Goal: Entertainment & Leisure: Consume media (video, audio)

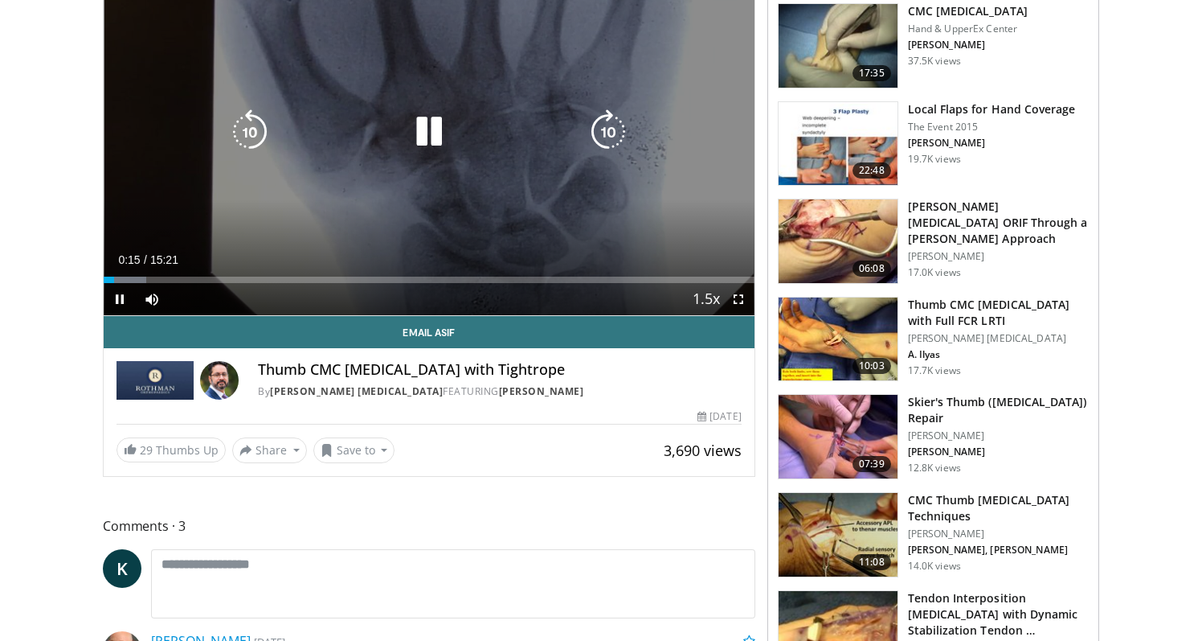
scroll to position [181, 0]
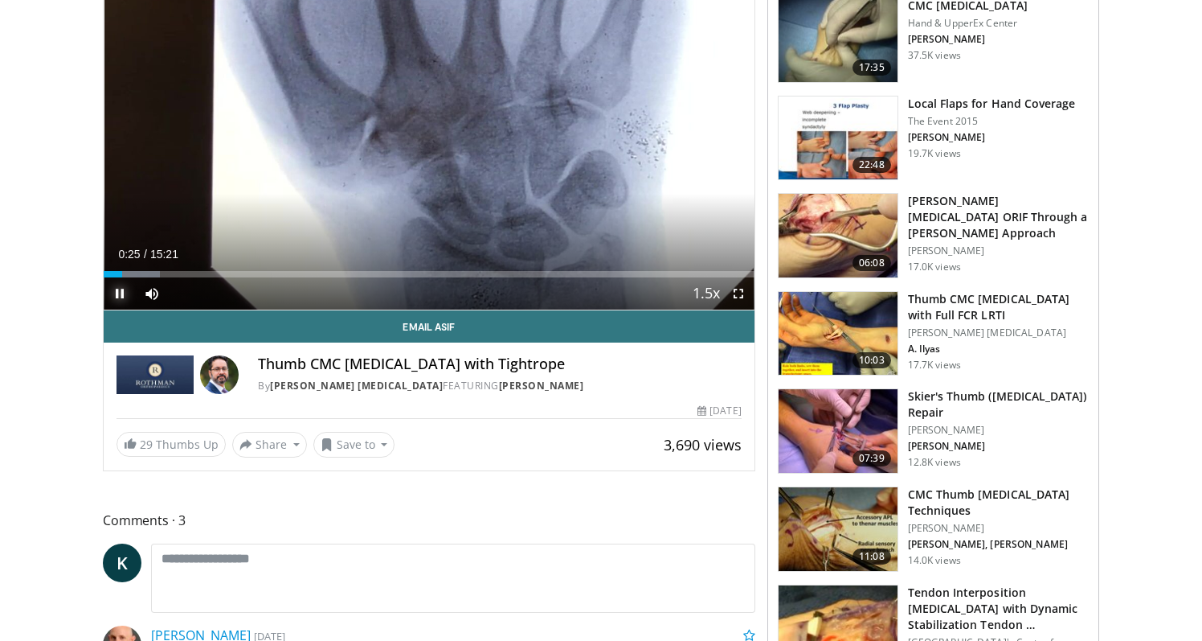
click at [114, 293] on span "Video Player" at bounding box center [120, 293] width 32 height 32
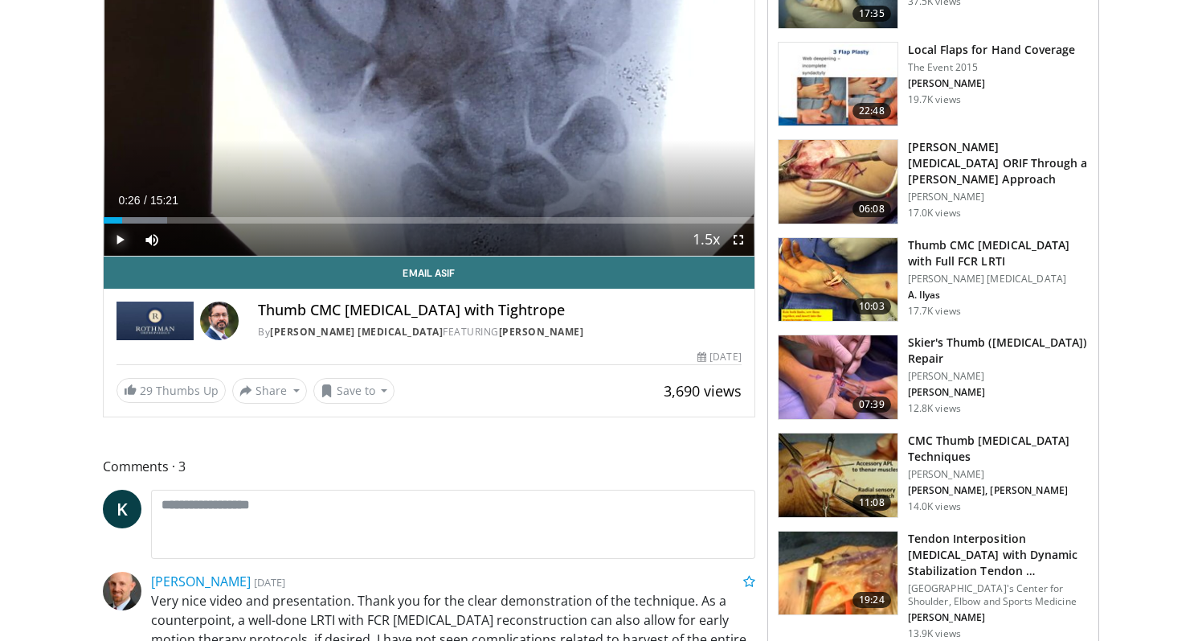
scroll to position [0, 0]
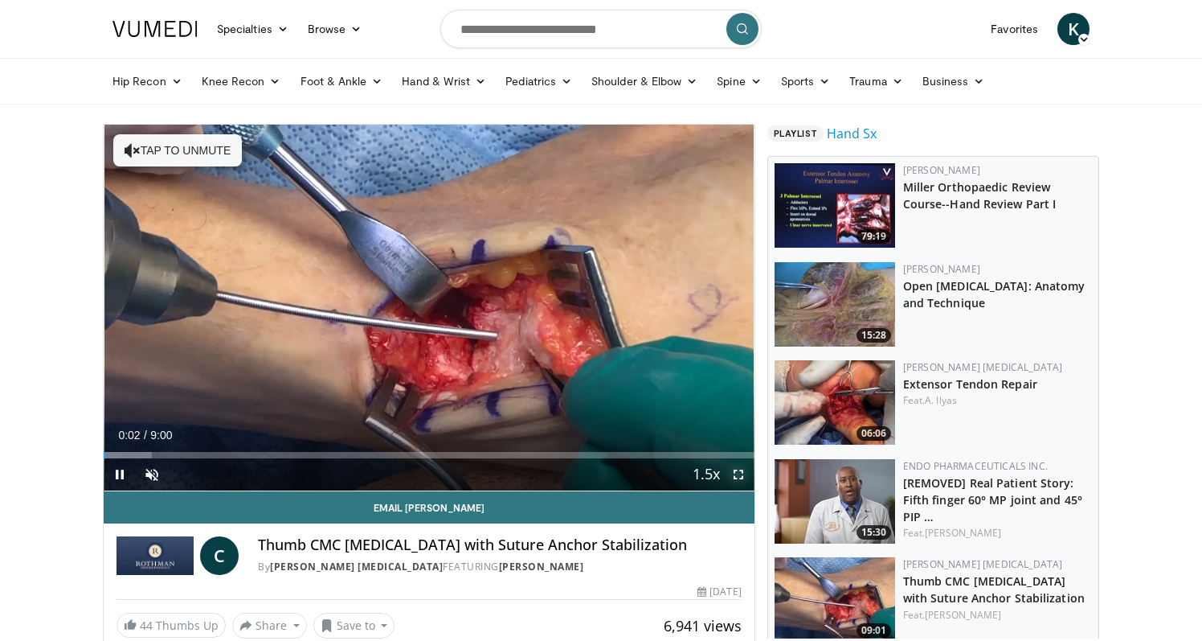
click at [734, 473] on span "Video Player" at bounding box center [739, 474] width 32 height 32
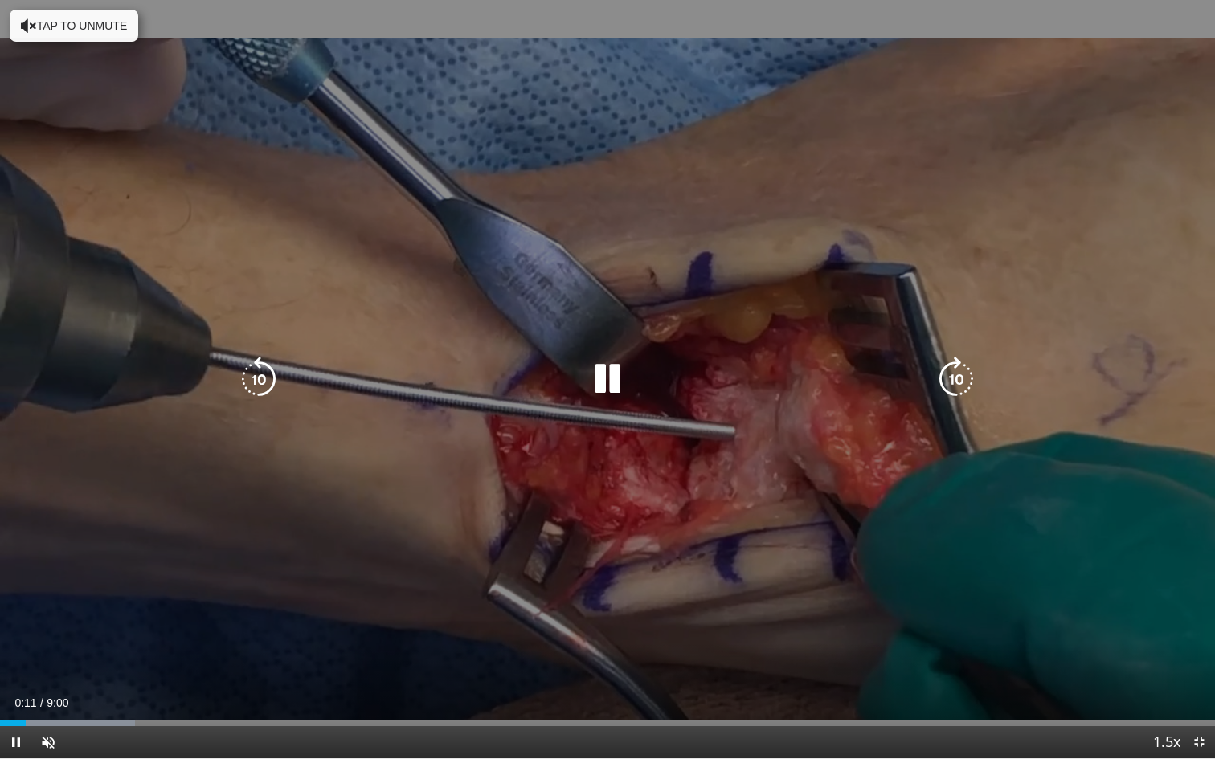
click at [91, 26] on button "Tap to unmute" at bounding box center [74, 26] width 129 height 32
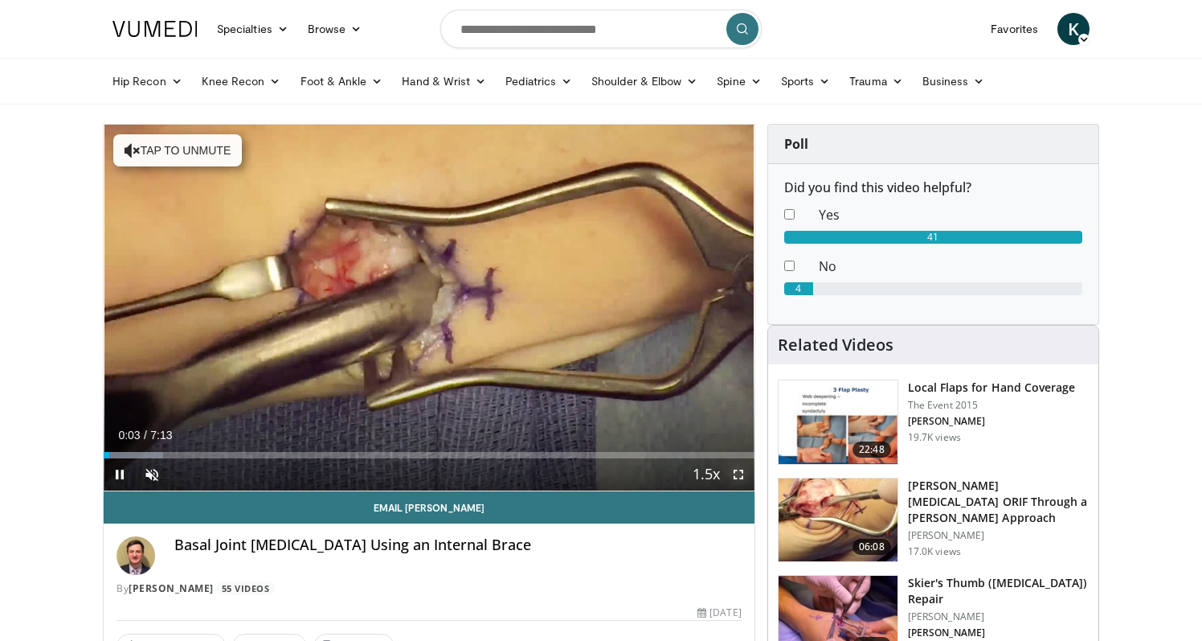
click at [731, 475] on span "Video Player" at bounding box center [739, 474] width 32 height 32
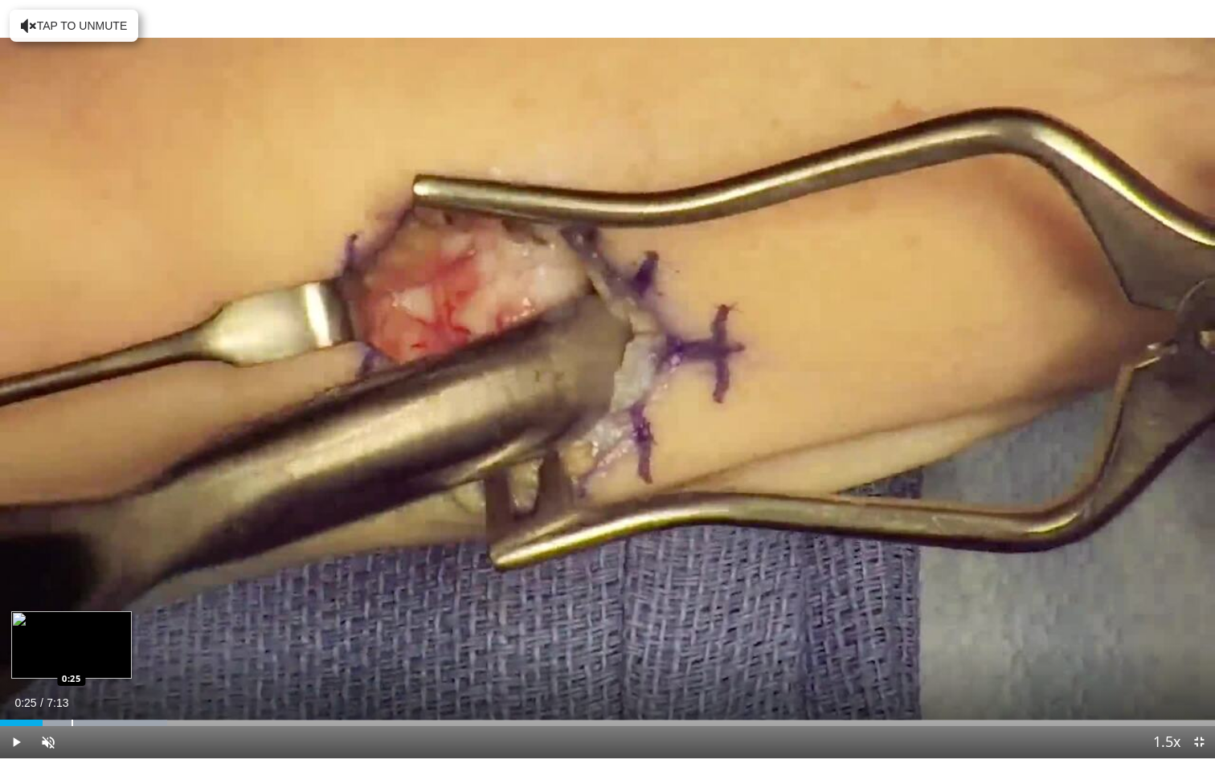
click at [72, 640] on div "Loaded : 13.73% 0:15 0:25" at bounding box center [607, 718] width 1215 height 15
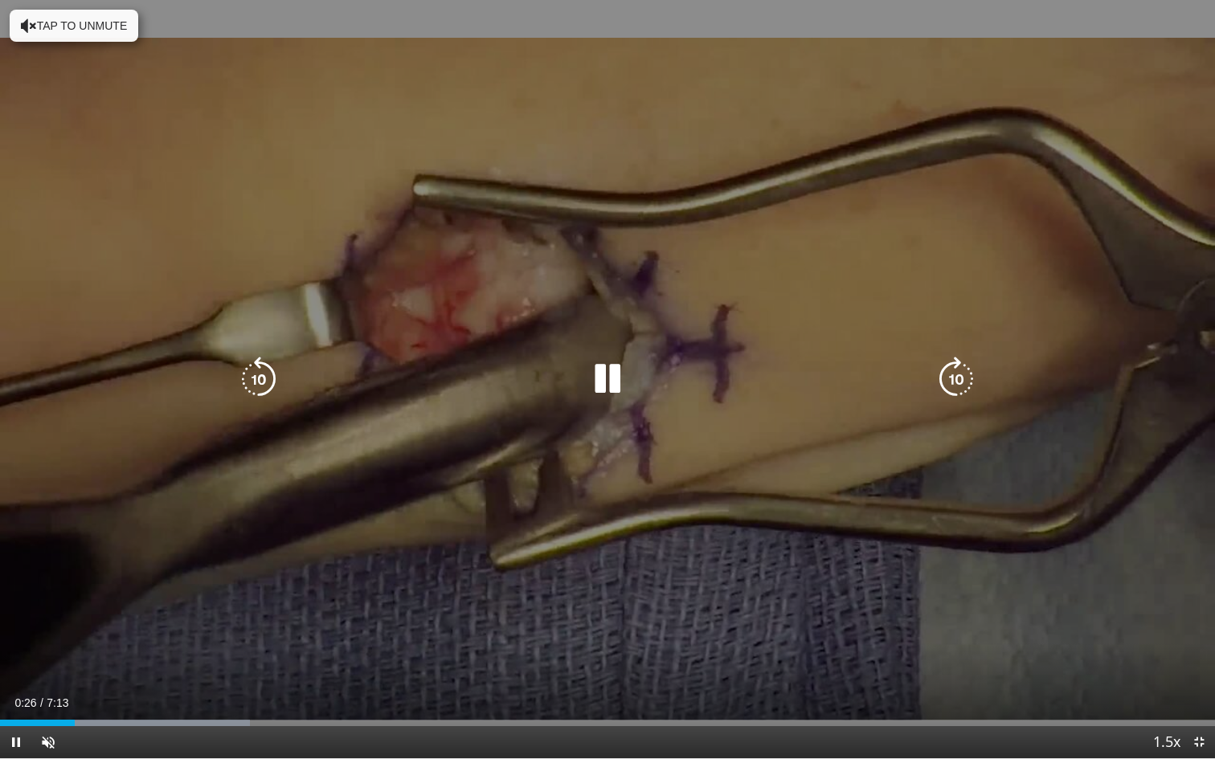
click at [82, 20] on button "Tap to unmute" at bounding box center [74, 26] width 129 height 32
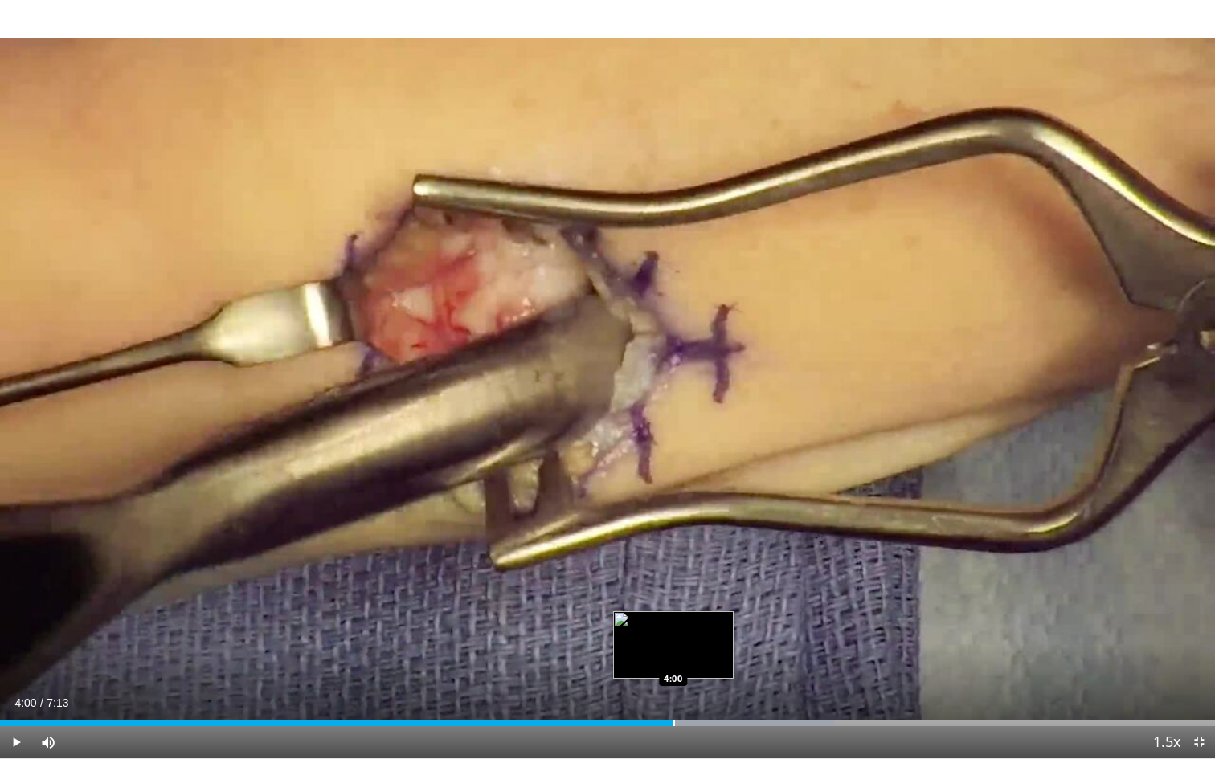
click at [673, 640] on div "Progress Bar" at bounding box center [674, 723] width 2 height 6
click at [693, 640] on div "Progress Bar" at bounding box center [694, 723] width 2 height 6
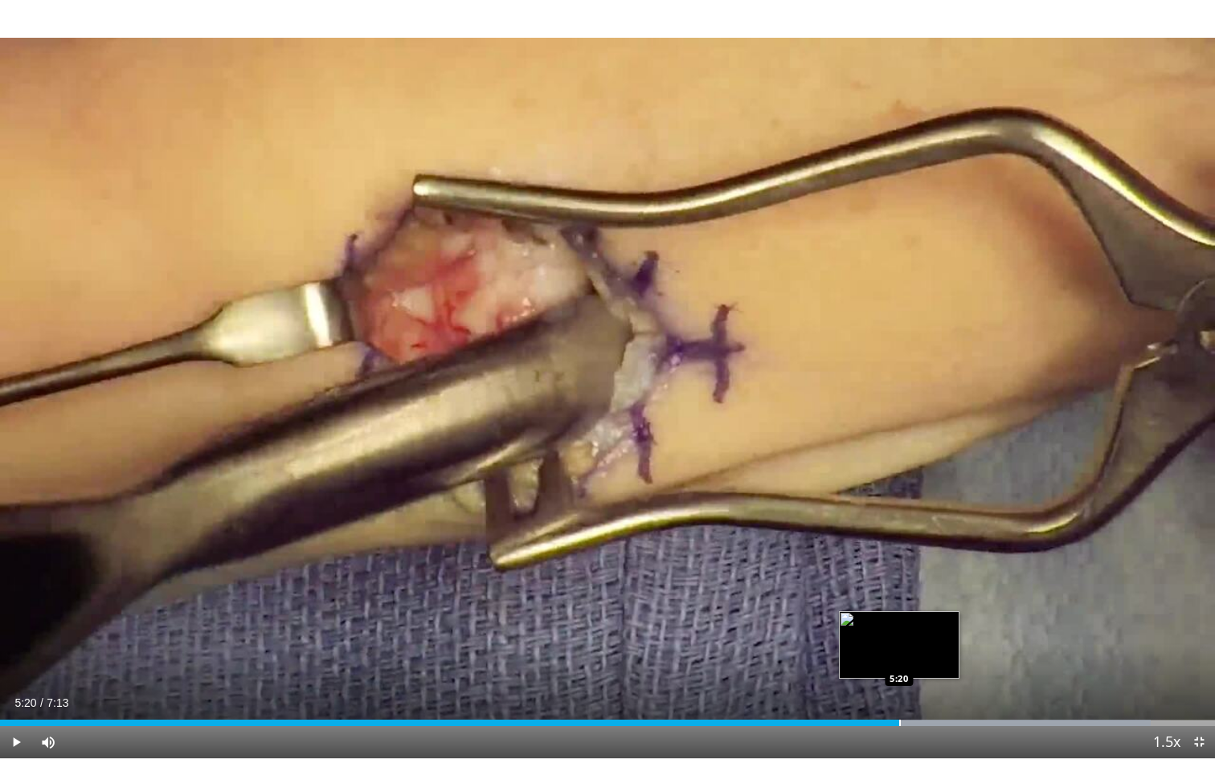
click at [899, 640] on div "Loaded : 94.71% 5:20 5:20" at bounding box center [607, 718] width 1215 height 15
click at [867, 640] on div "Progress Bar" at bounding box center [868, 723] width 2 height 6
click at [837, 640] on div "Progress Bar" at bounding box center [838, 723] width 2 height 6
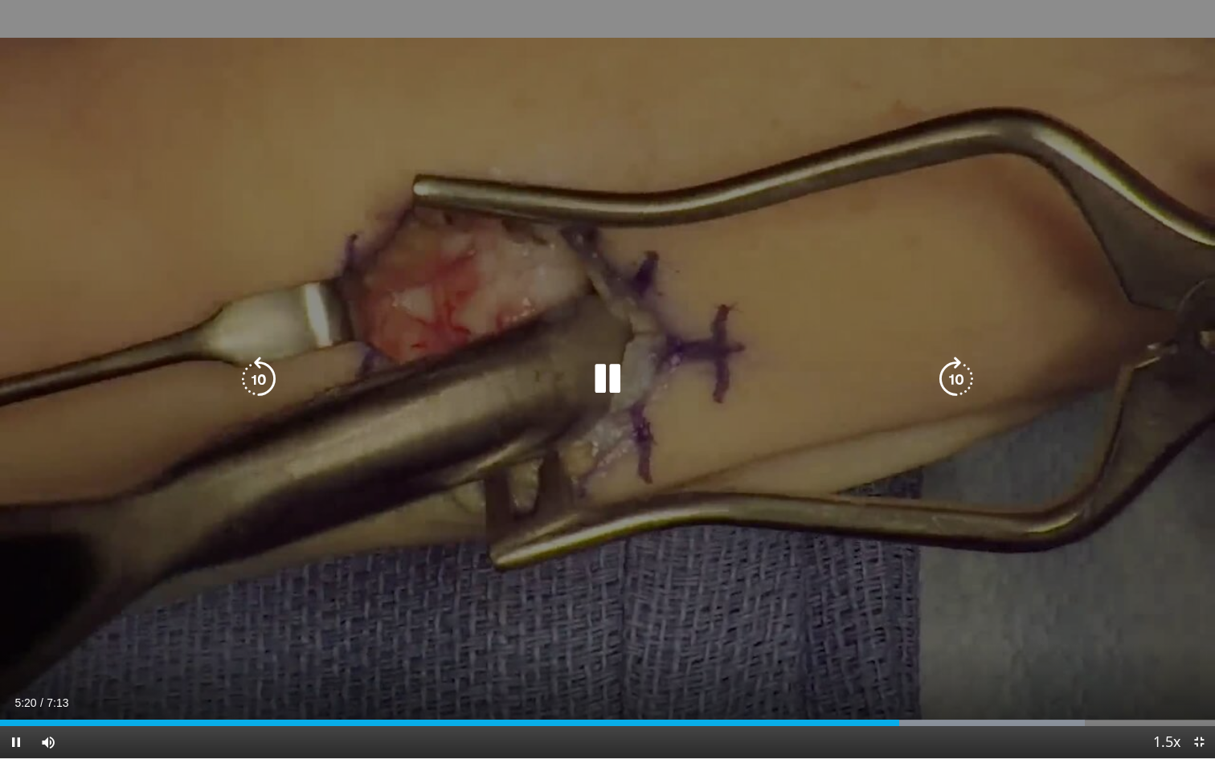
click at [608, 381] on icon "Video Player" at bounding box center [607, 379] width 45 height 45
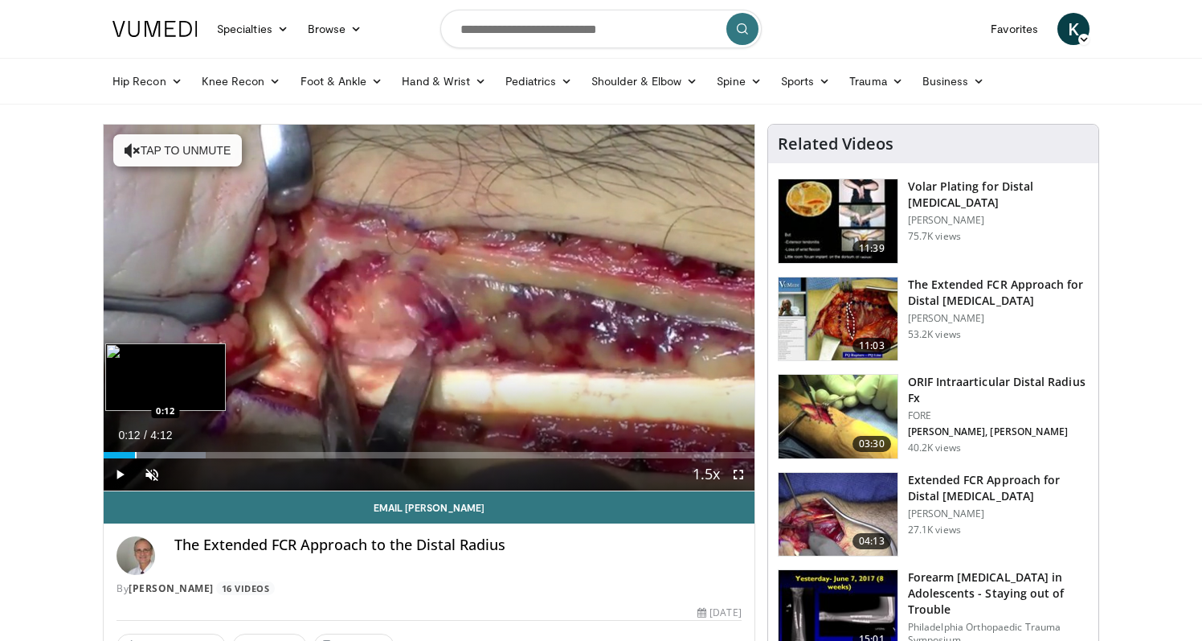
click at [135, 452] on div "Progress Bar" at bounding box center [136, 455] width 2 height 6
click at [173, 452] on div "Progress Bar" at bounding box center [174, 455] width 2 height 6
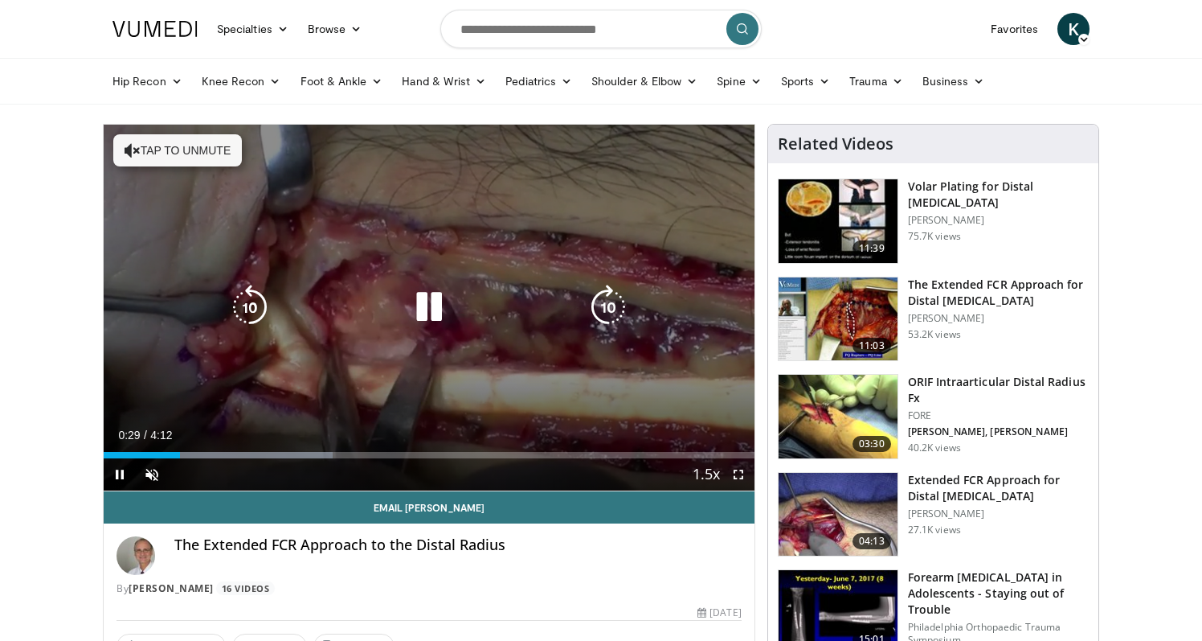
click at [158, 151] on button "Tap to unmute" at bounding box center [177, 150] width 129 height 32
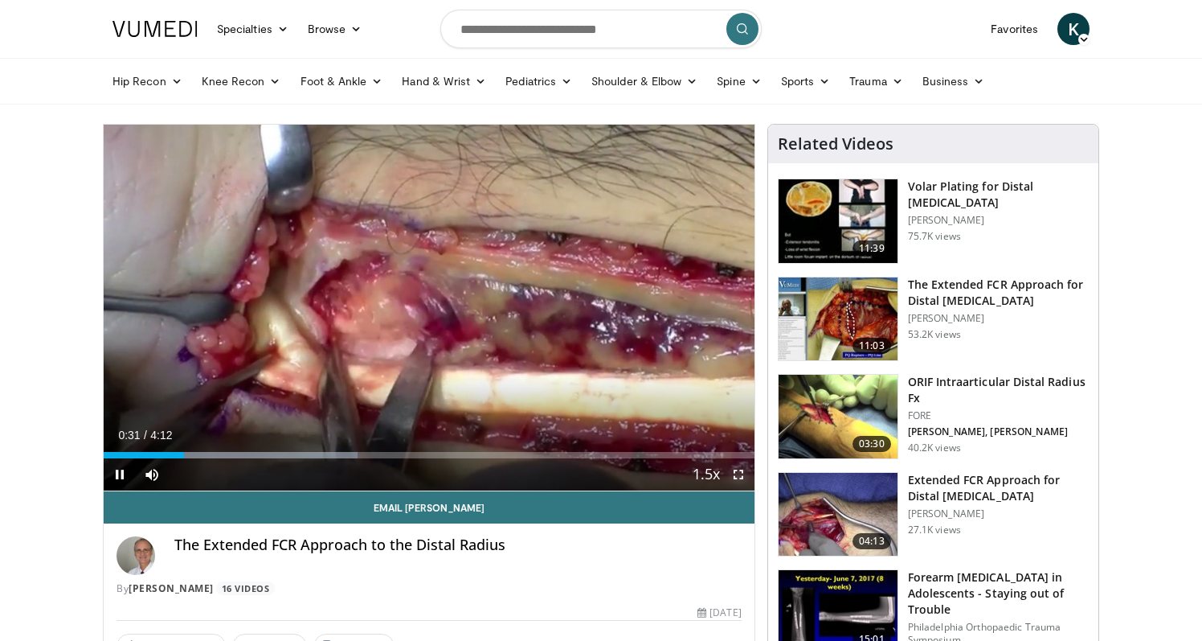
click at [746, 472] on span "Video Player" at bounding box center [739, 474] width 32 height 32
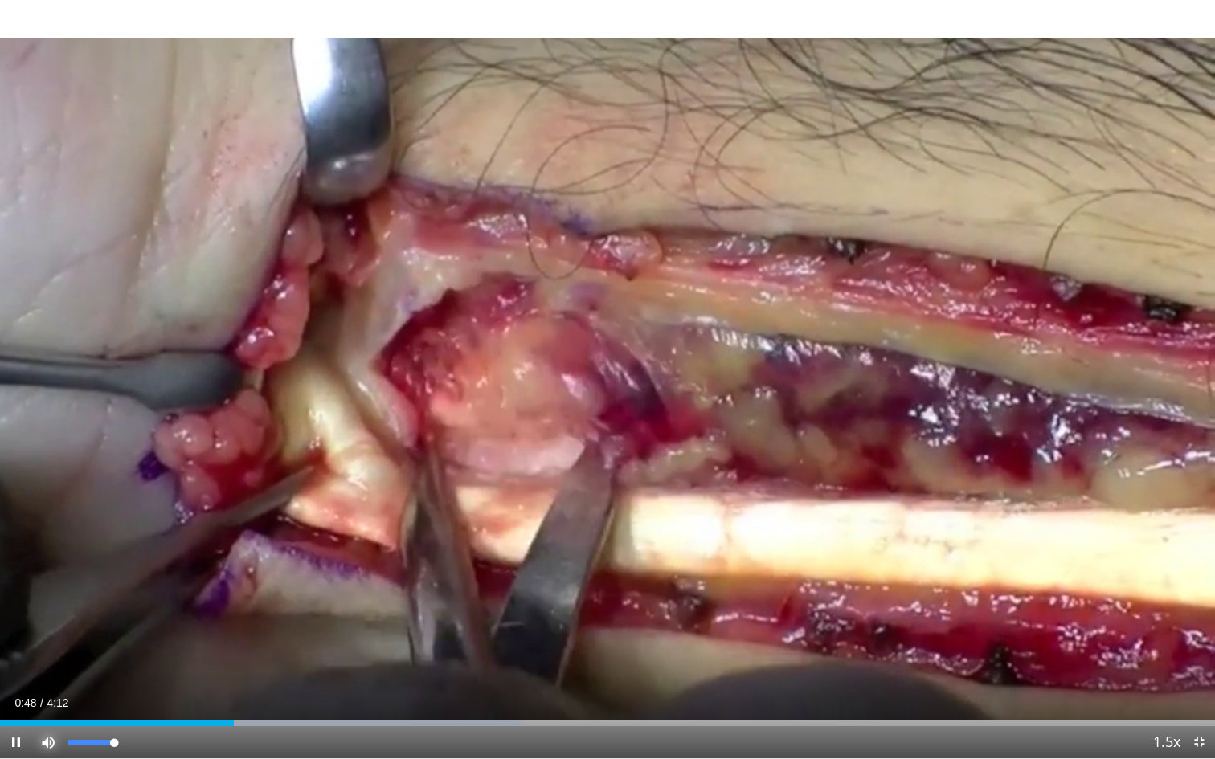
click at [48, 640] on span "Video Player" at bounding box center [48, 743] width 32 height 32
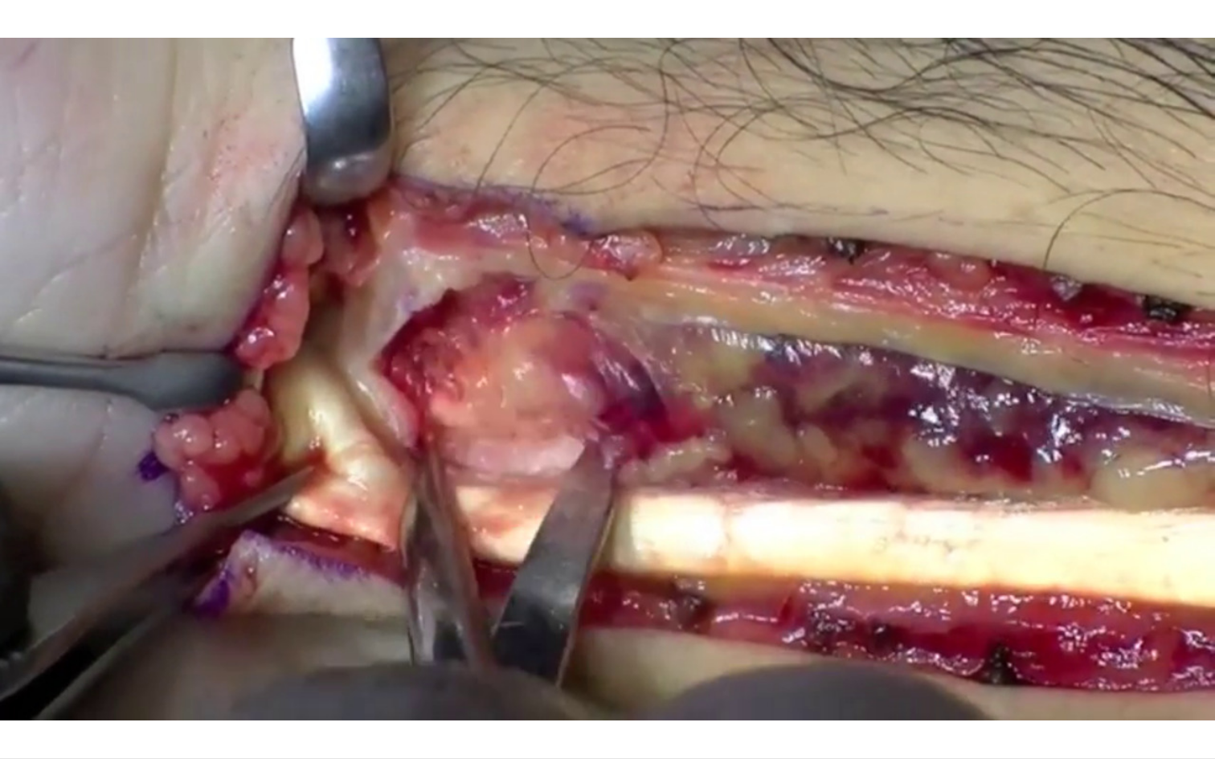
click at [48, 640] on video-js "**********" at bounding box center [607, 379] width 1215 height 759
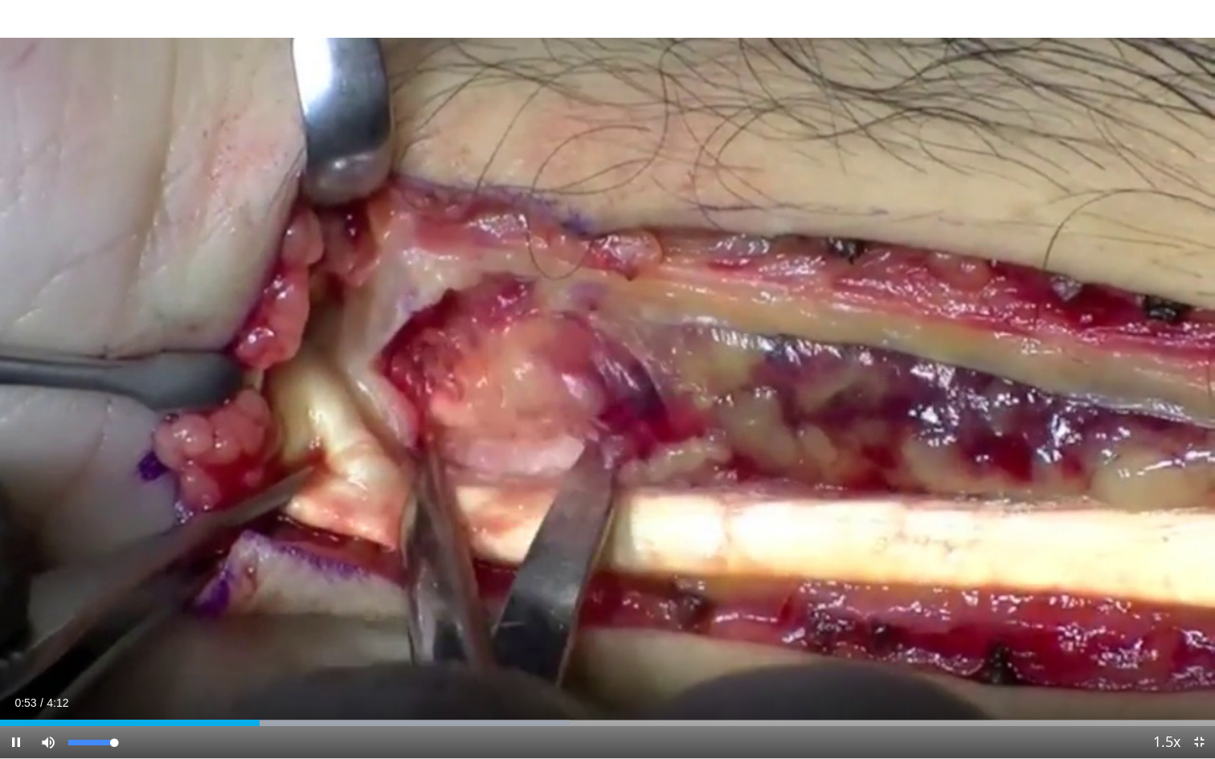
drag, startPoint x: 72, startPoint y: 742, endPoint x: 122, endPoint y: 742, distance: 50.6
click at [122, 640] on div "Mute 100%" at bounding box center [88, 743] width 113 height 32
click at [306, 640] on div "Progress Bar" at bounding box center [307, 723] width 2 height 6
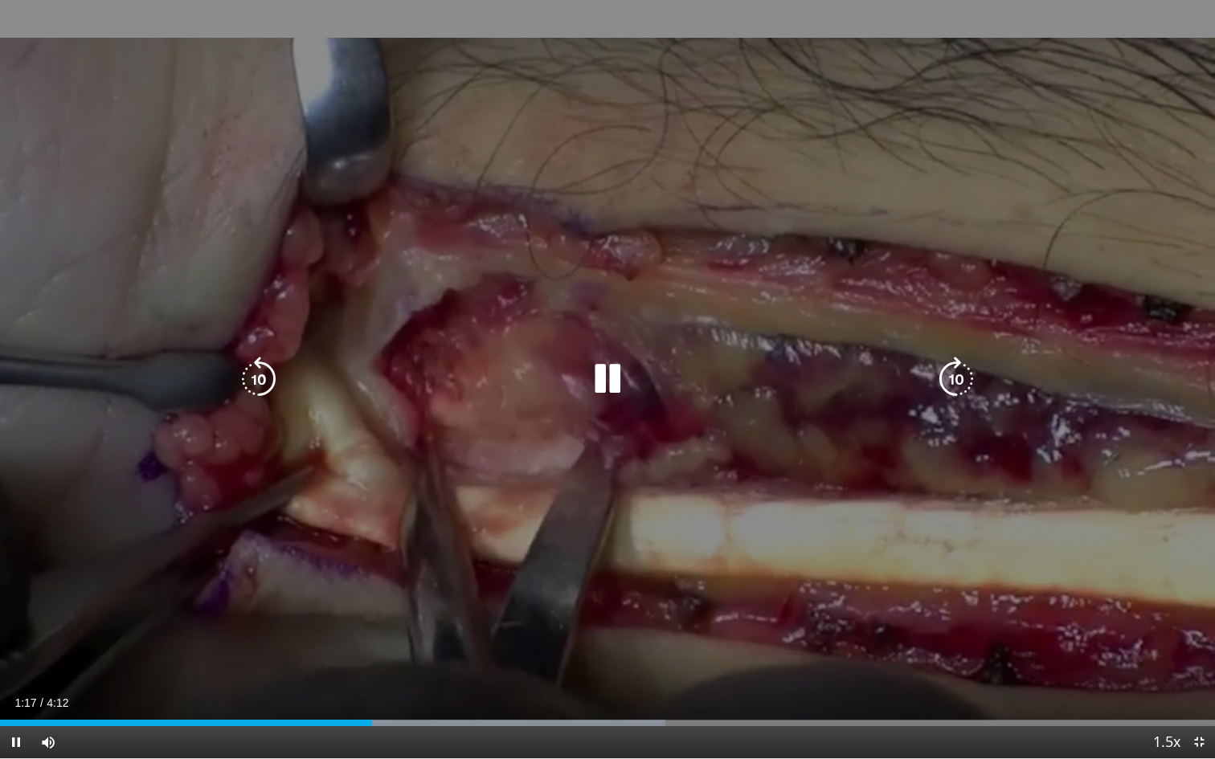
click at [616, 376] on icon "Video Player" at bounding box center [607, 379] width 45 height 45
